Goal: Navigation & Orientation: Find specific page/section

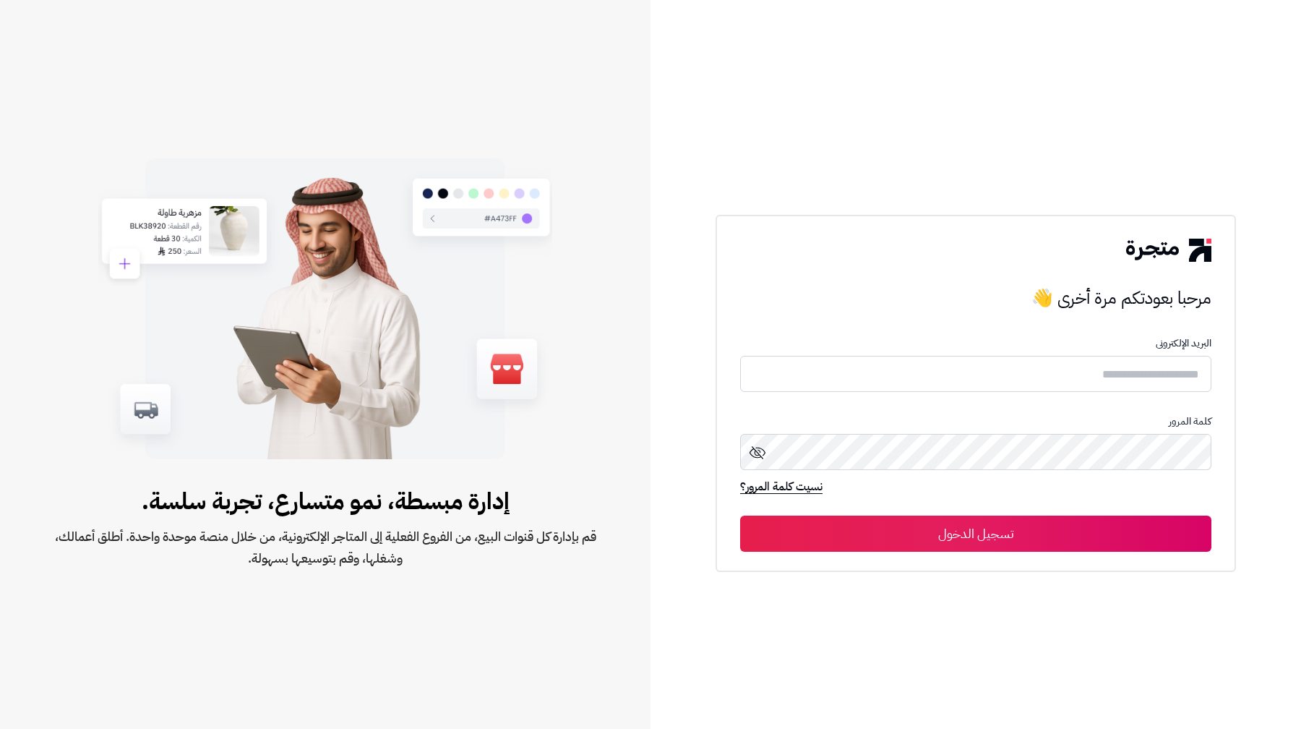
click at [1169, 393] on form "البريد الإلكترونى كلمة المرور نسيت كلمة المرور؟ تسجيل الدخول" at bounding box center [975, 444] width 471 height 213
click at [1171, 374] on input "text" at bounding box center [975, 374] width 471 height 38
type input "**********"
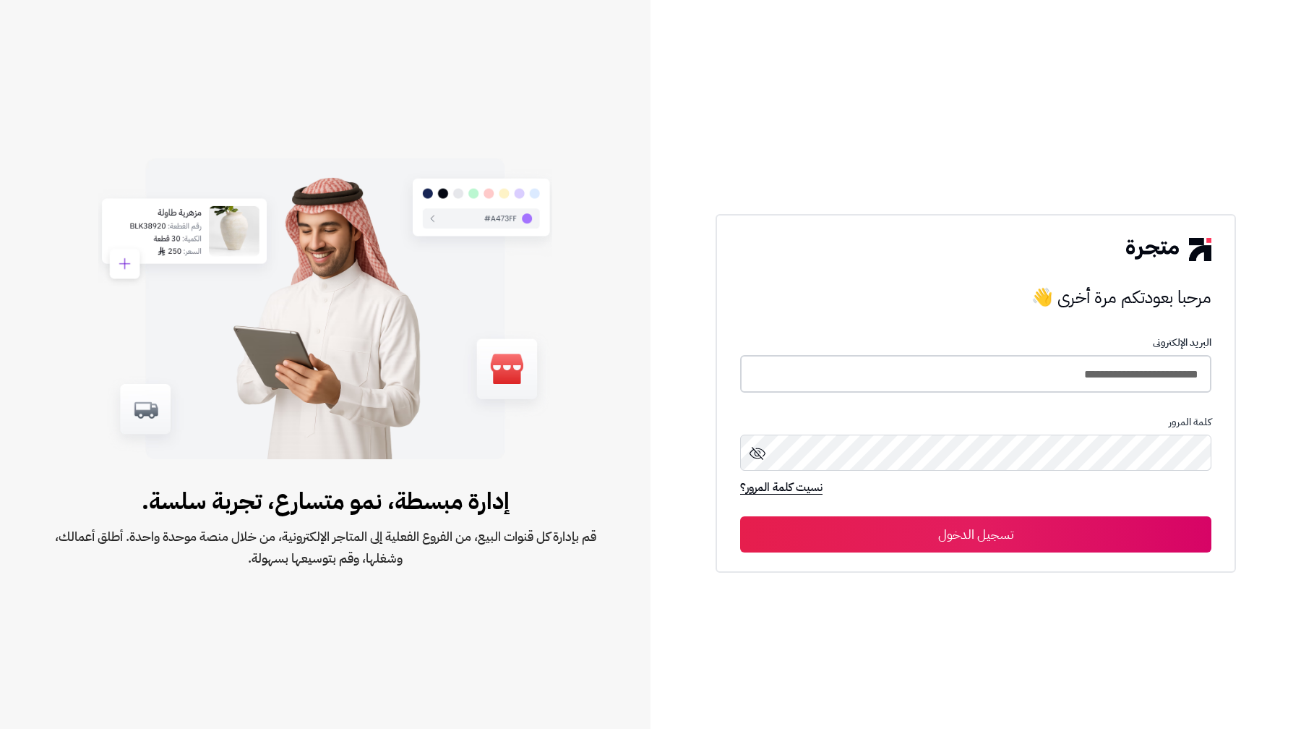
click at [740, 516] on button "تسجيل الدخول" at bounding box center [975, 534] width 471 height 36
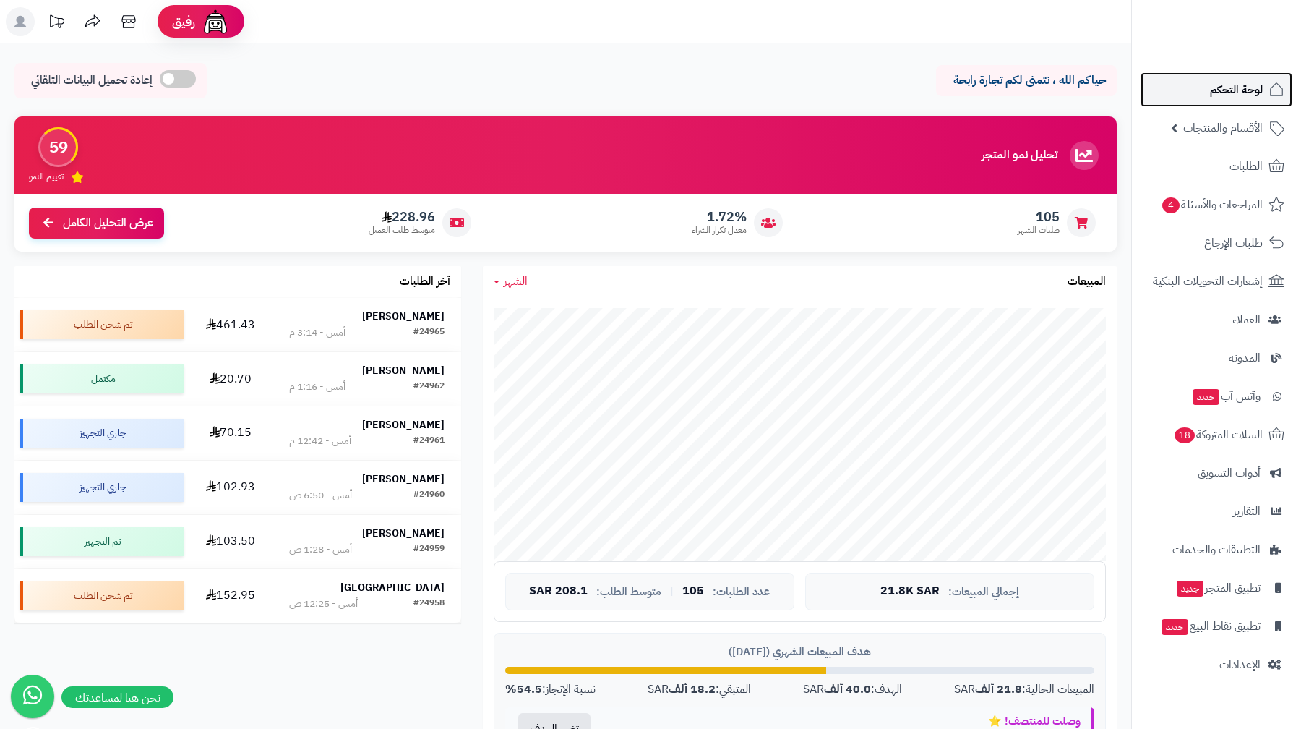
click at [1258, 91] on span "لوحة التحكم" at bounding box center [1236, 90] width 53 height 20
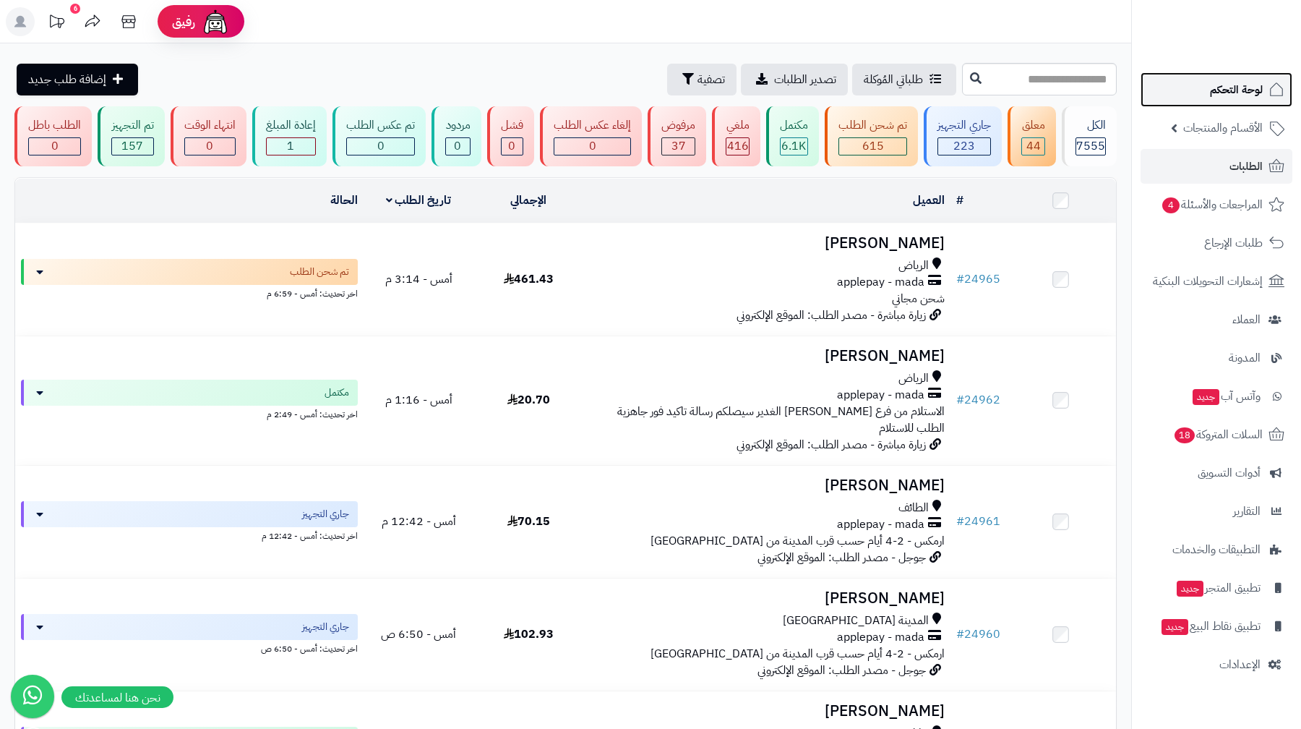
click at [1206, 82] on link "لوحة التحكم" at bounding box center [1217, 89] width 152 height 35
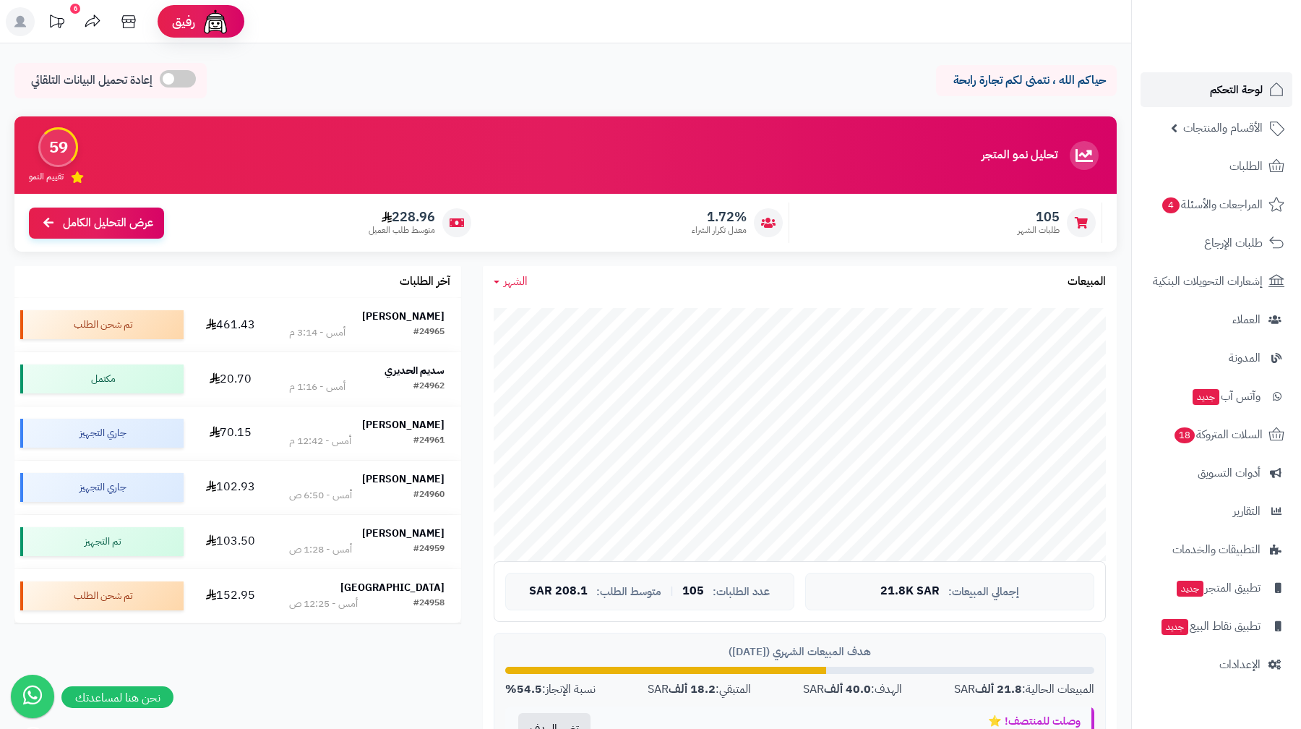
click at [1240, 77] on link "لوحة التحكم" at bounding box center [1217, 89] width 152 height 35
